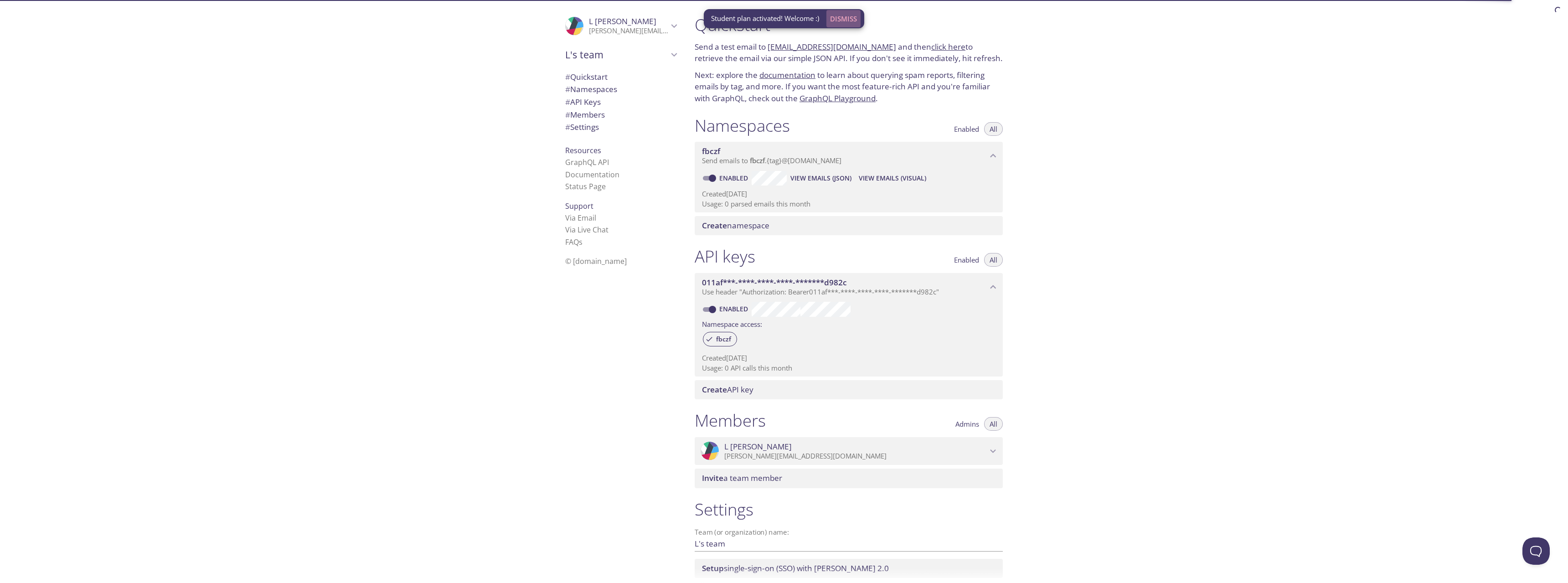
click at [845, 18] on span "Dismiss" at bounding box center [844, 18] width 27 height 12
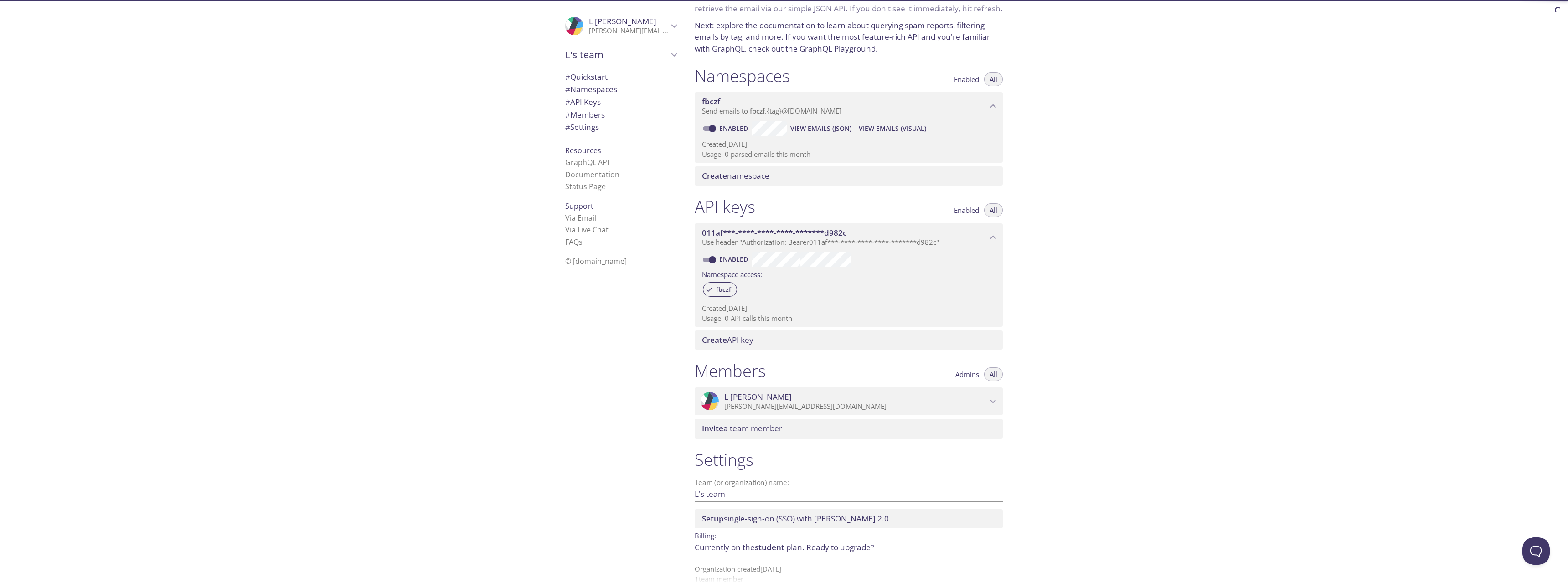
scroll to position [65, 0]
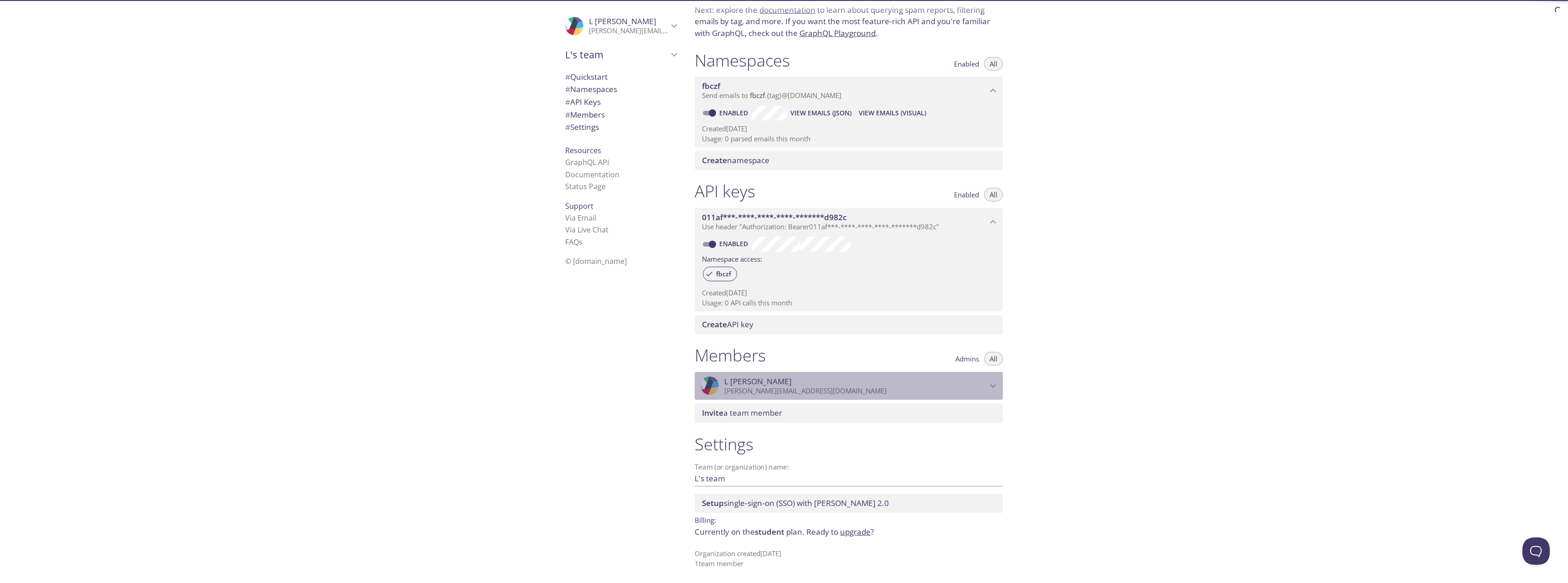
click at [990, 384] on icon "L Toni" at bounding box center [993, 386] width 12 height 12
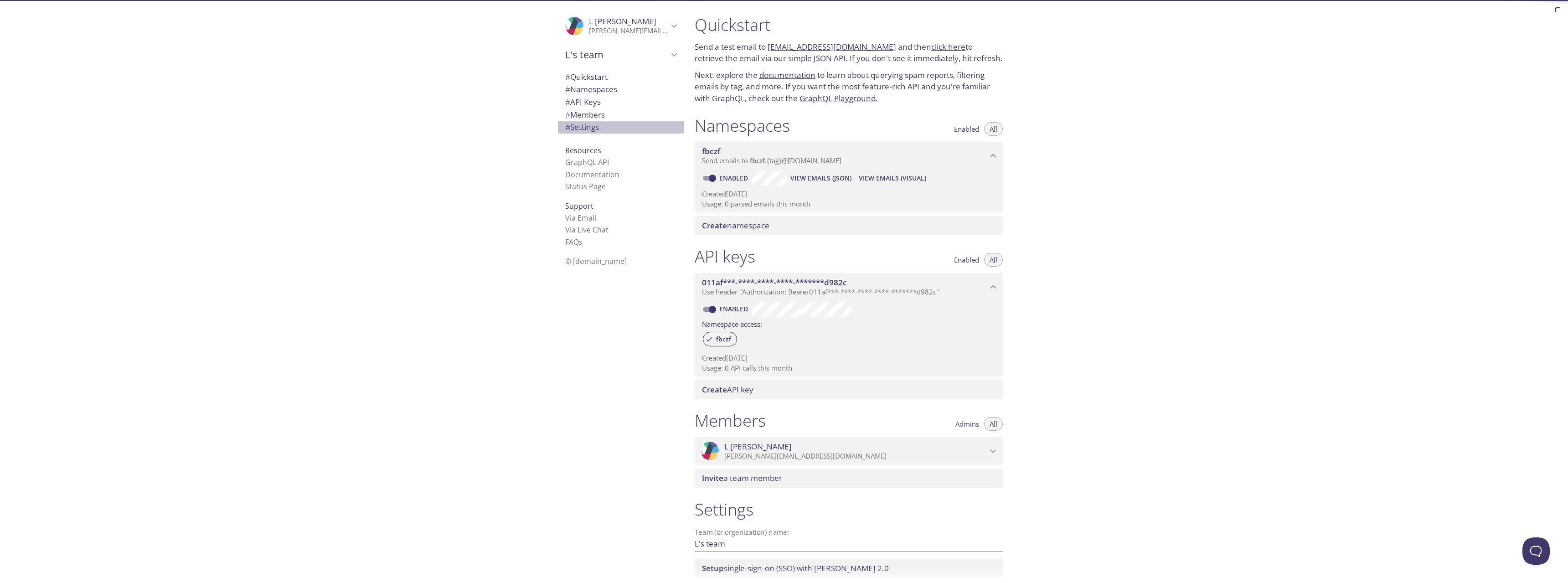
click at [595, 126] on span "# Settings" at bounding box center [582, 127] width 33 height 10
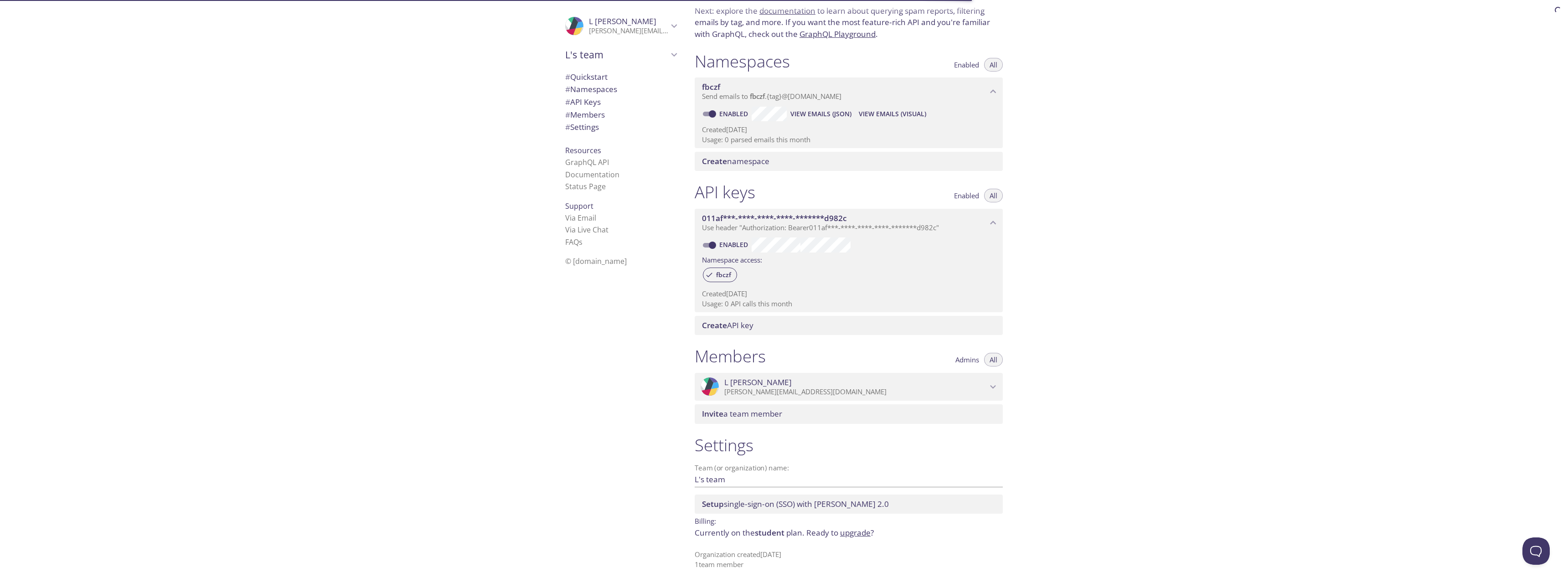
scroll to position [65, 0]
click at [593, 128] on span "# Settings" at bounding box center [582, 127] width 33 height 10
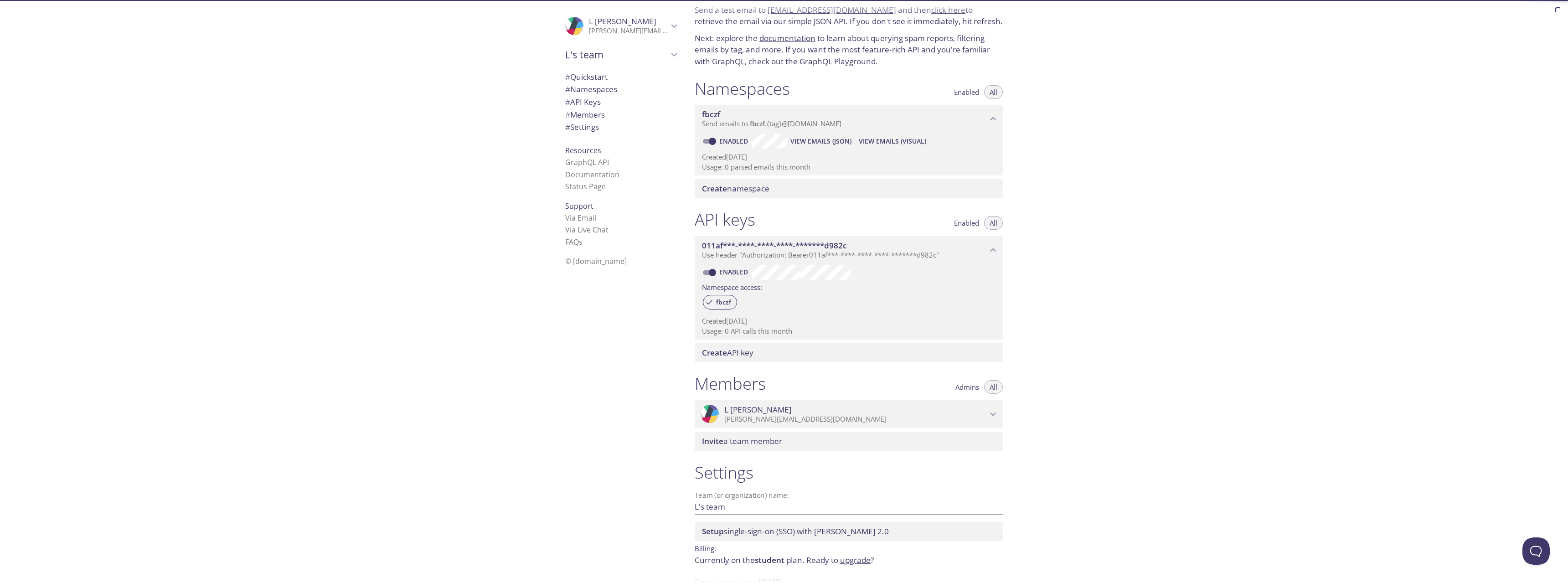
scroll to position [0, 0]
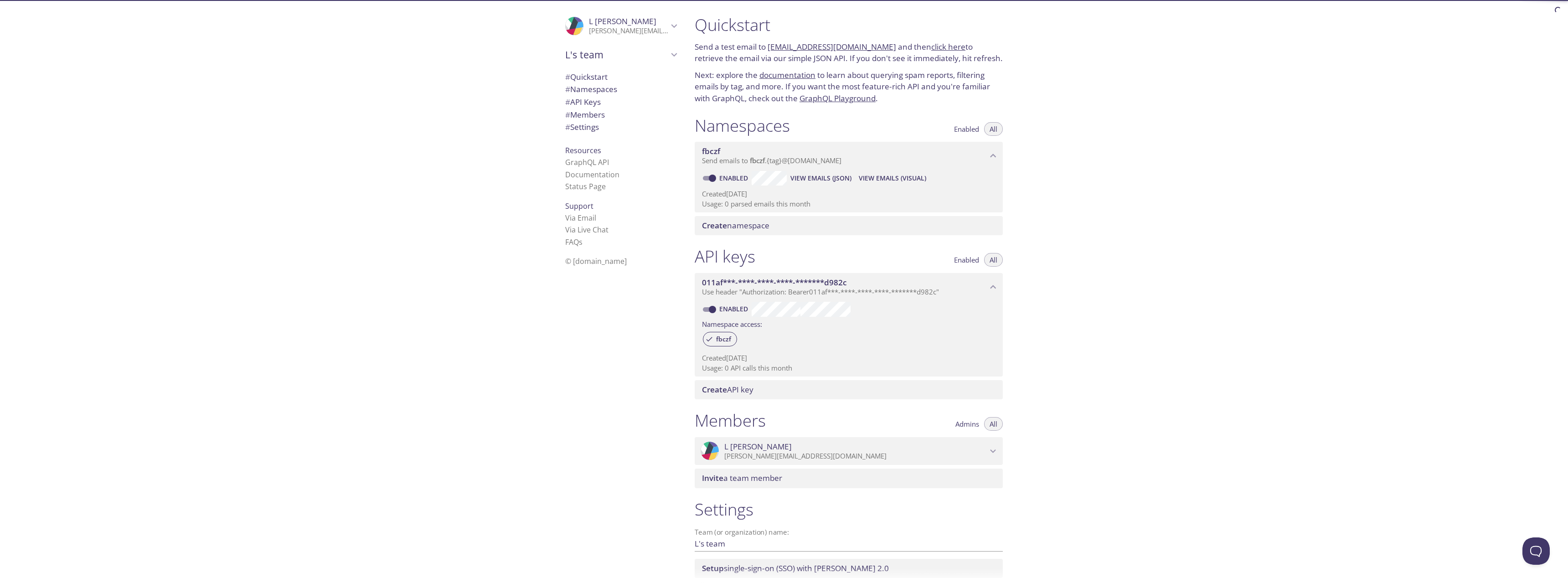
click at [800, 228] on span "Create namespace" at bounding box center [850, 225] width 297 height 10
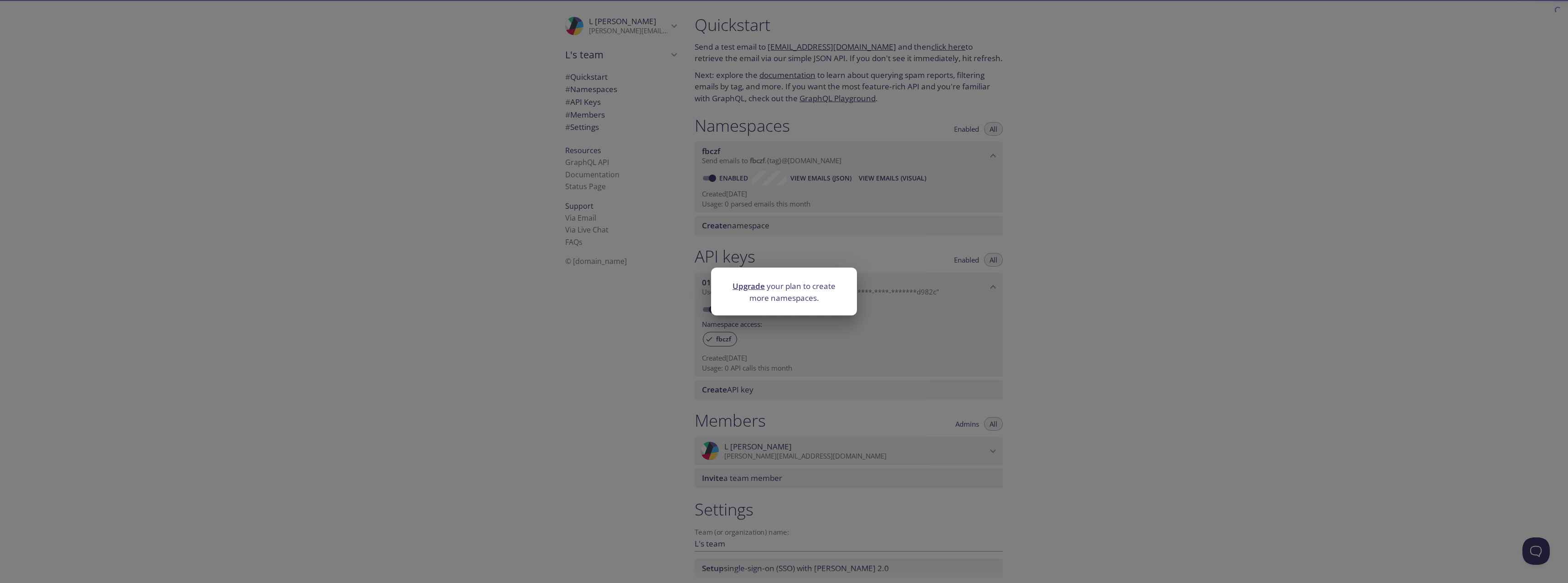
click at [1208, 274] on div "Upgrade your plan to create more namespaces." at bounding box center [784, 292] width 1568 height 583
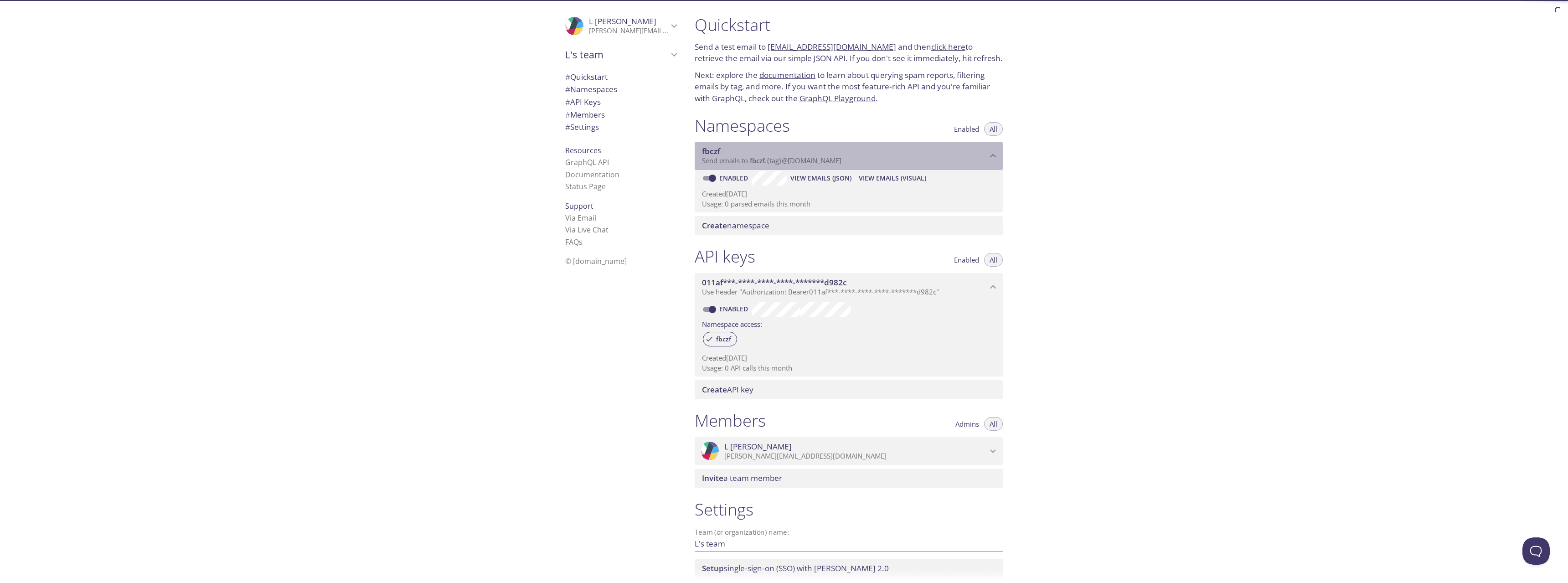
click at [996, 157] on icon "fbczf namespace" at bounding box center [993, 155] width 12 height 12
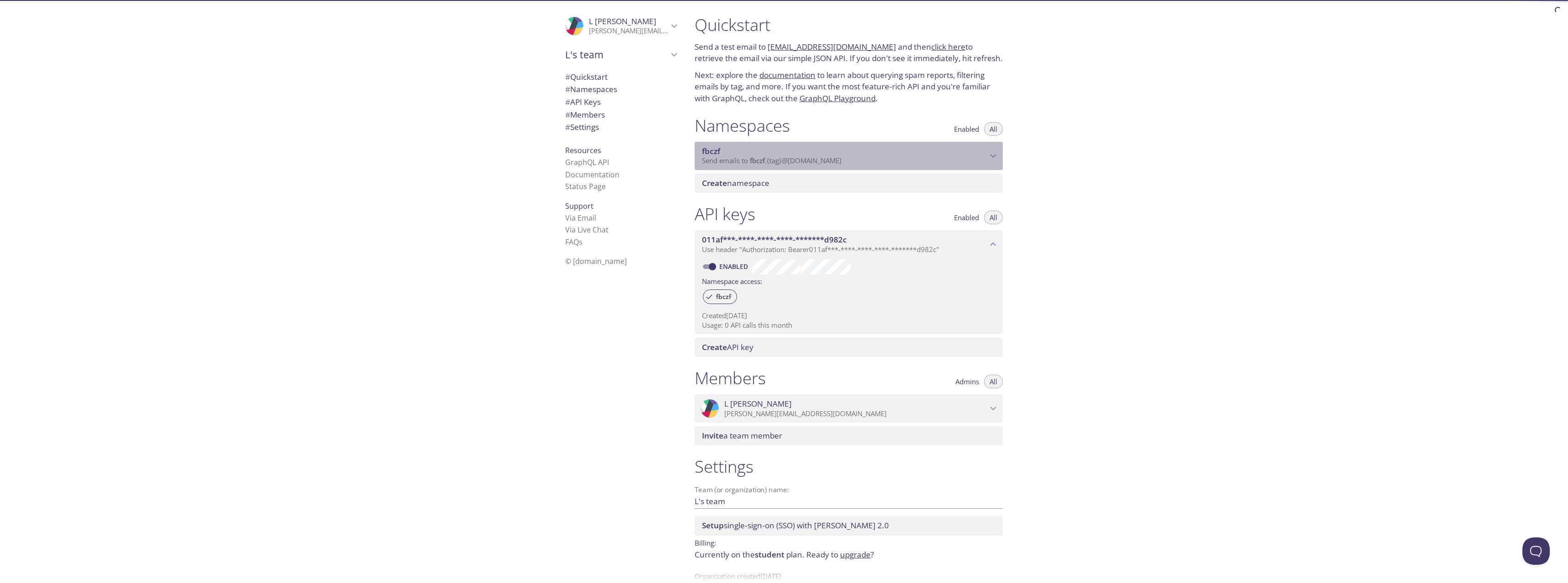
click at [996, 157] on icon "fbczf namespace" at bounding box center [993, 155] width 12 height 12
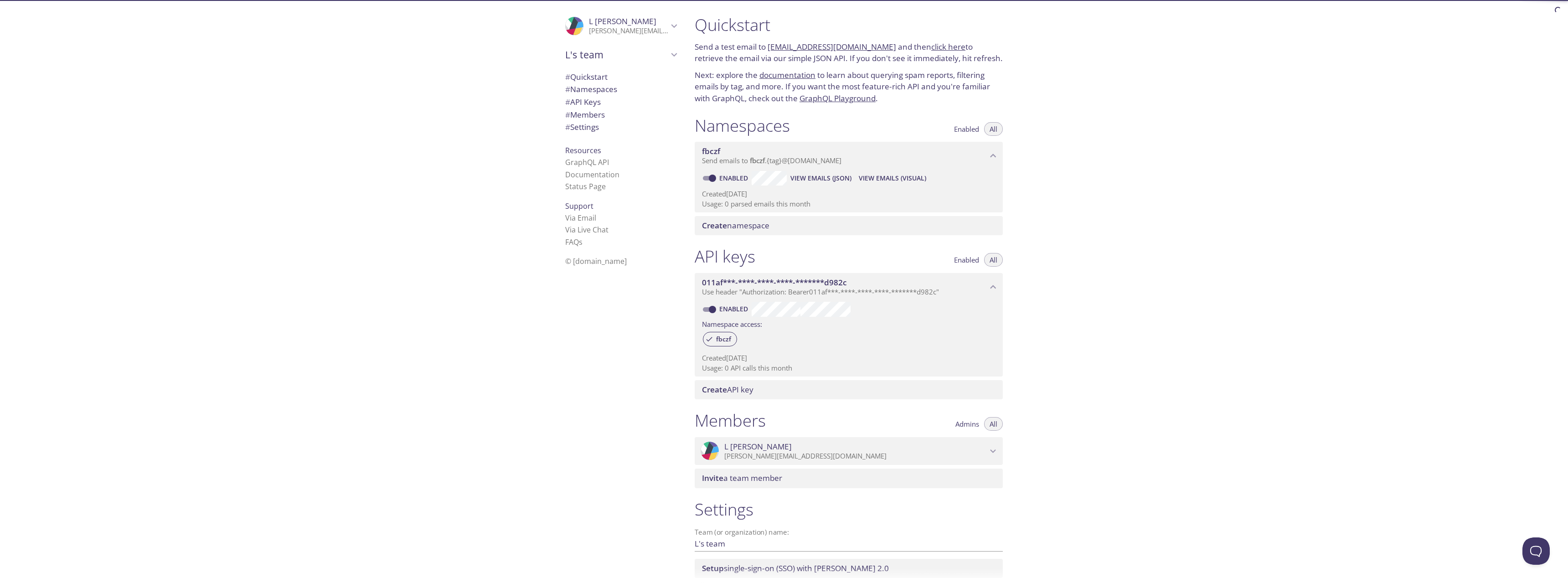
click at [598, 90] on span "# Namespaces" at bounding box center [591, 89] width 52 height 10
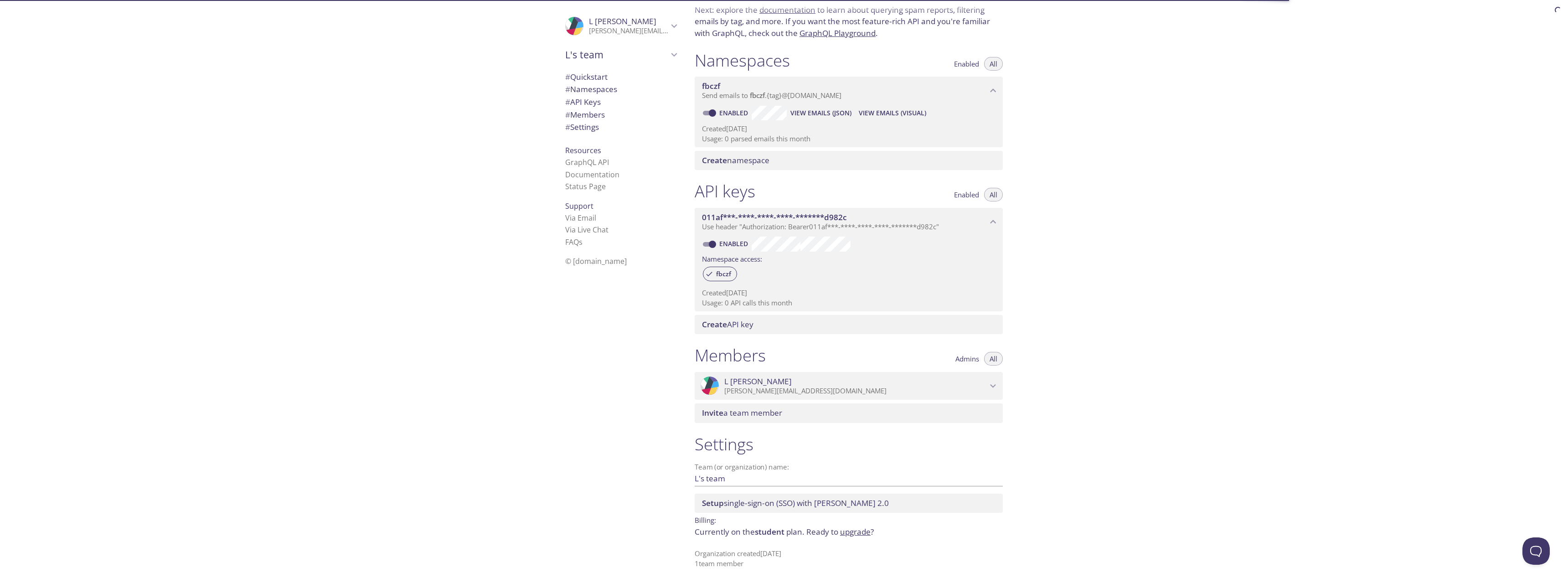
click at [600, 101] on span "# API Keys" at bounding box center [583, 102] width 35 height 10
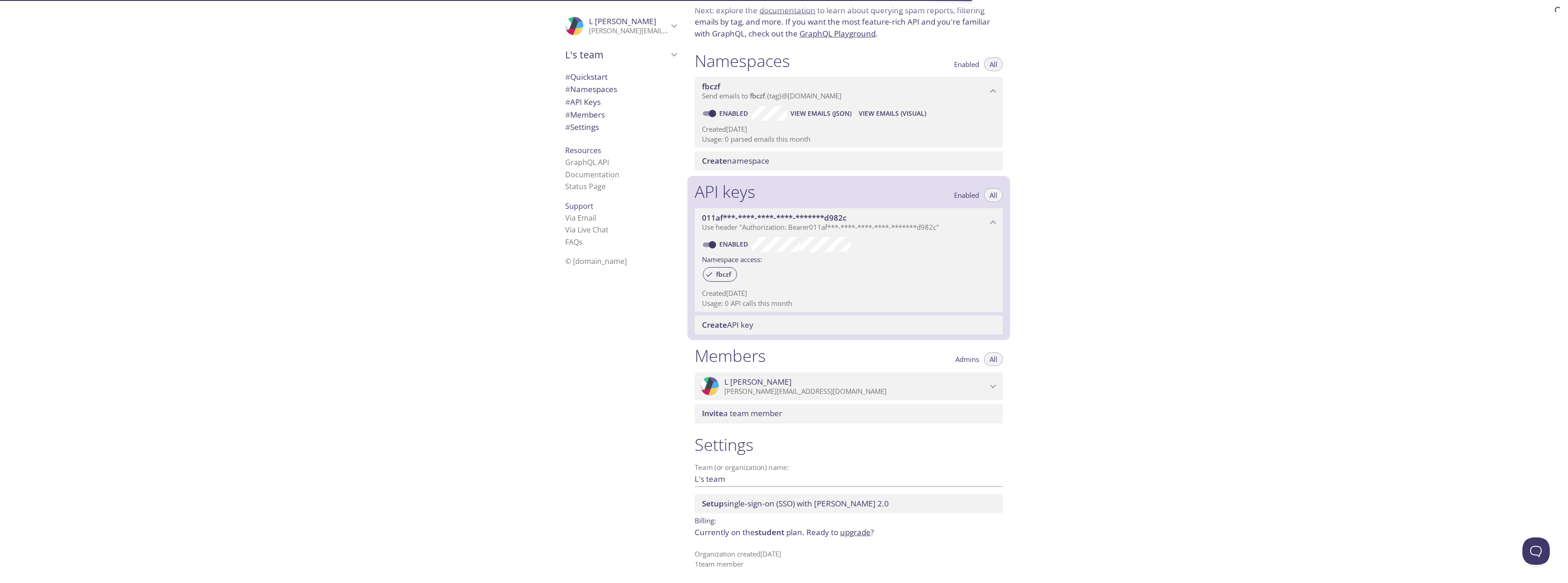
scroll to position [65, 0]
